Goal: Find specific page/section: Find specific page/section

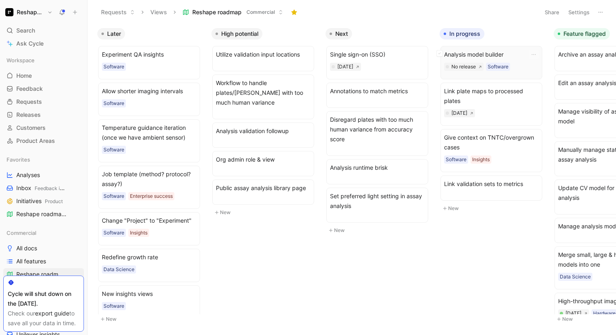
click at [514, 53] on span "Analysis model builder" at bounding box center [491, 55] width 94 height 10
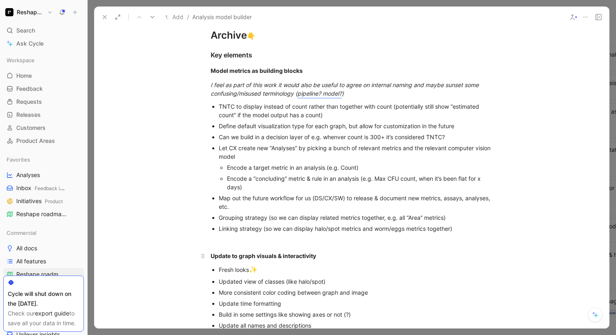
scroll to position [983, 0]
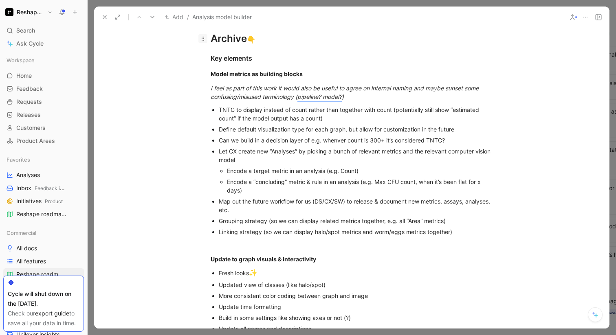
click at [203, 39] on icon at bounding box center [203, 39] width 2 height 4
click at [201, 39] on icon at bounding box center [202, 38] width 7 height 7
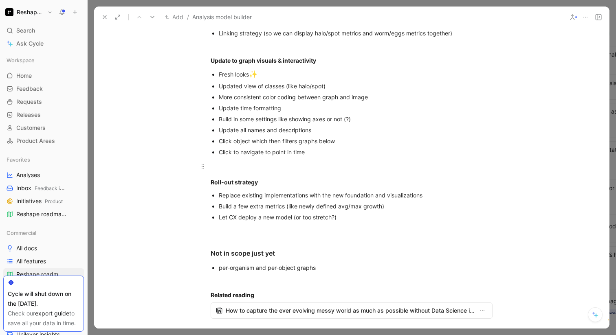
scroll to position [1182, 0]
